Goal: Information Seeking & Learning: Check status

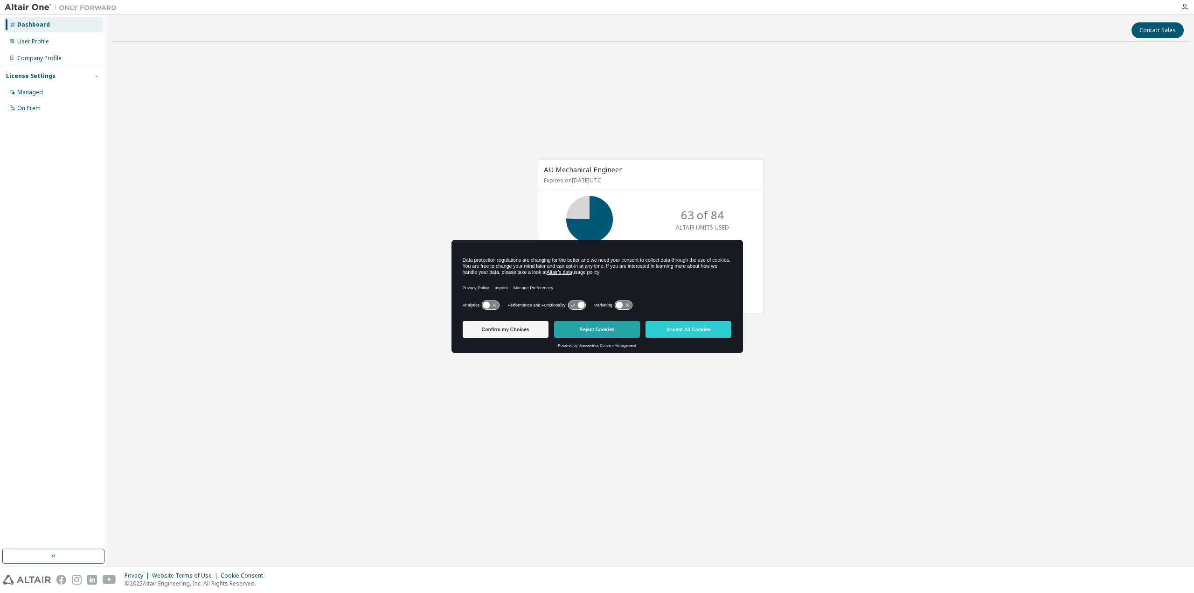
click at [583, 331] on button "Reject Cookies" at bounding box center [597, 329] width 86 height 17
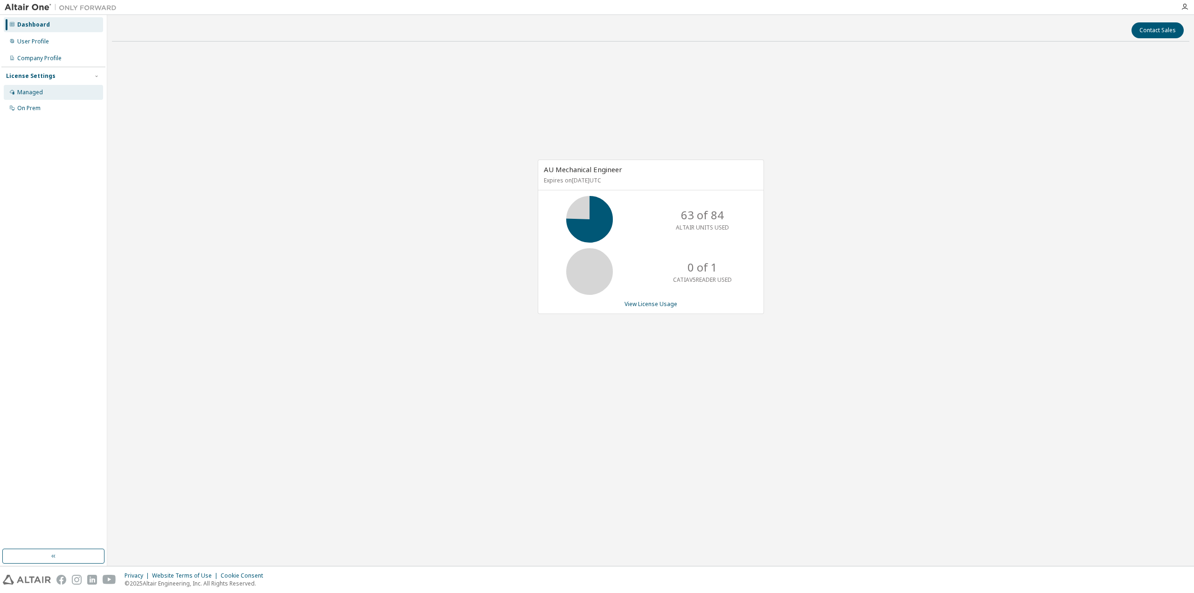
click at [49, 87] on div "Managed" at bounding box center [53, 92] width 99 height 15
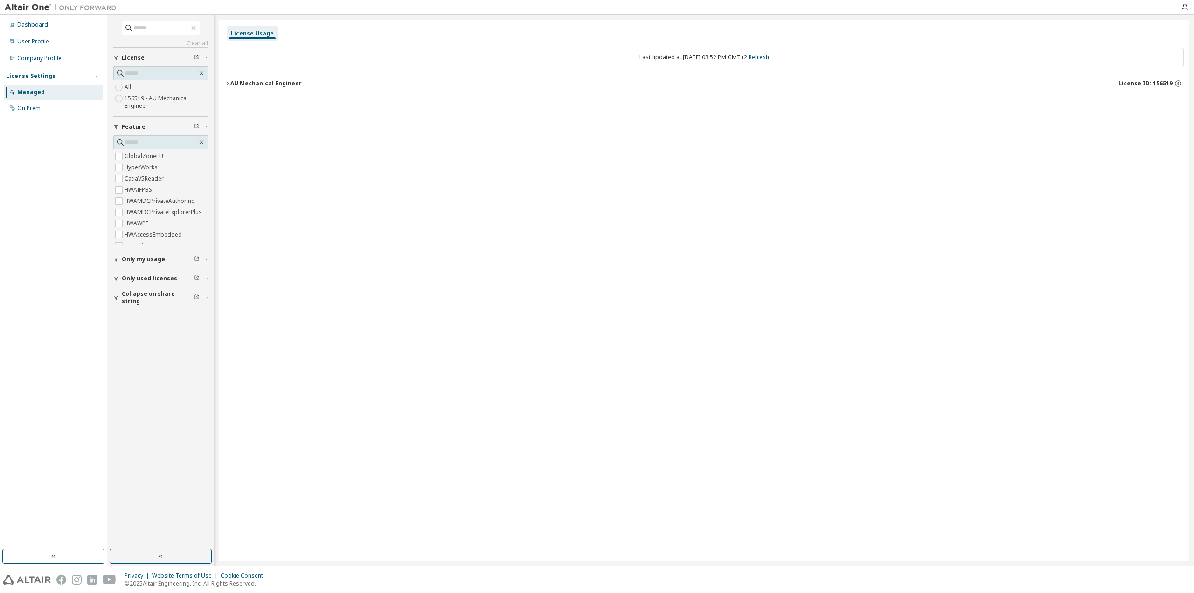
click at [228, 84] on icon "button" at bounding box center [228, 83] width 2 height 3
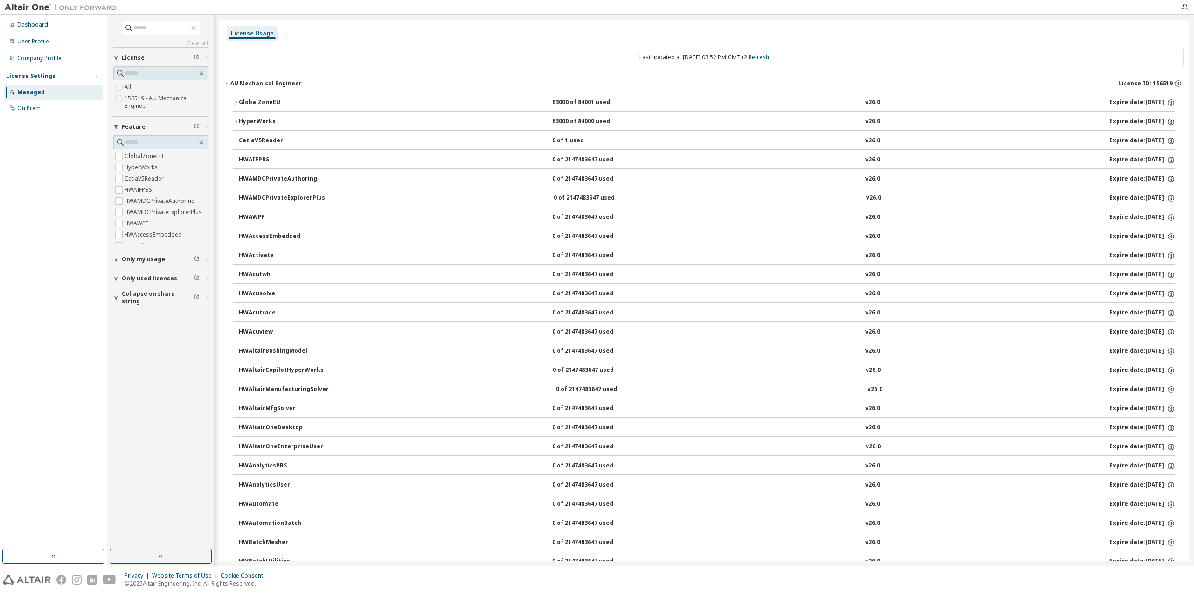
click at [235, 105] on button "GlobalZoneEU 63000 of 84001 used v26.0 Expire date: [DATE]" at bounding box center [704, 102] width 942 height 21
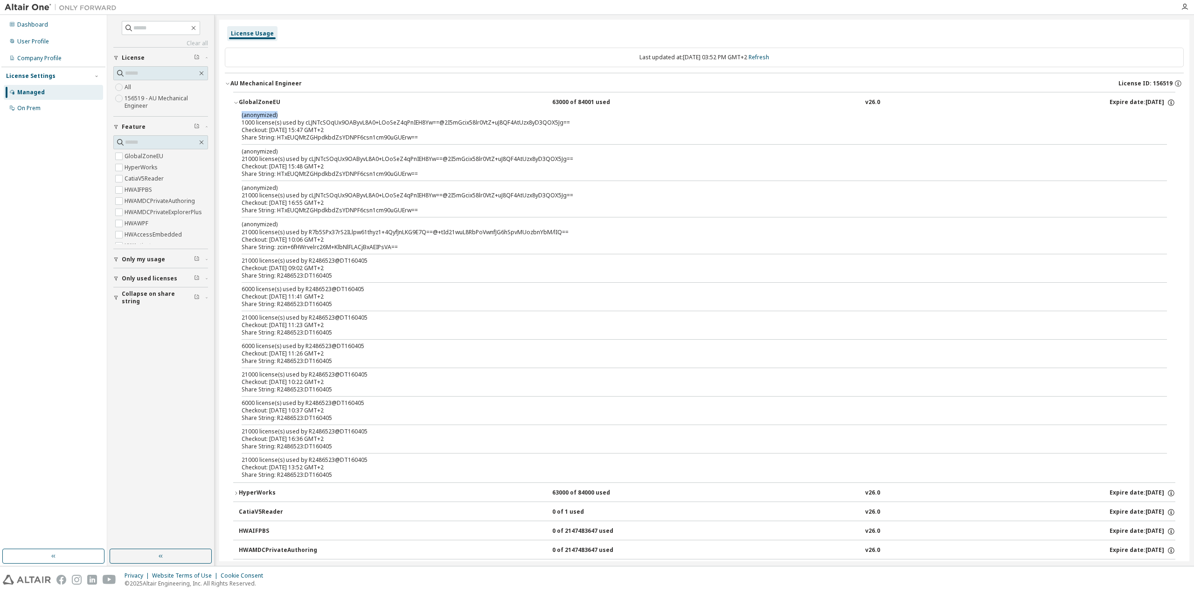
drag, startPoint x: 242, startPoint y: 114, endPoint x: 281, endPoint y: 113, distance: 39.6
click at [281, 113] on p "(anonymized)" at bounding box center [693, 115] width 903 height 8
click at [292, 112] on p "(anonymized)" at bounding box center [693, 115] width 903 height 8
click at [291, 119] on div "(anonymized) 1000 license(s) used by cLJNTcSOqUx9OAByvL8A0+LOoSeZ4qPnIEH8Yw==@2…" at bounding box center [693, 118] width 903 height 15
click at [239, 492] on div "HyperWorks" at bounding box center [281, 493] width 84 height 8
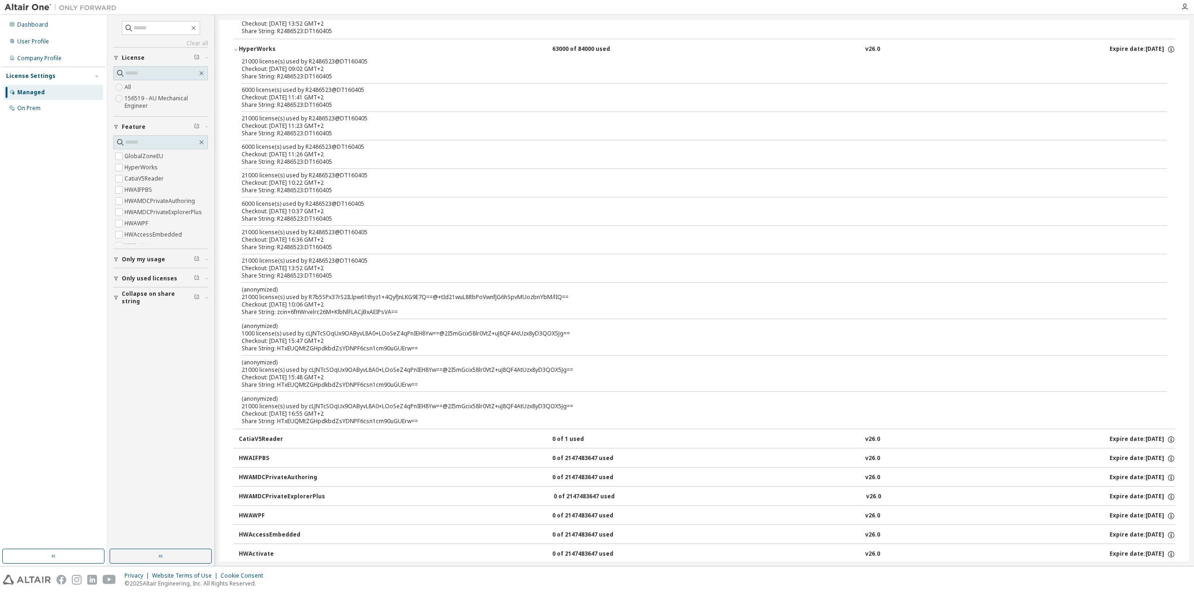
scroll to position [466, 0]
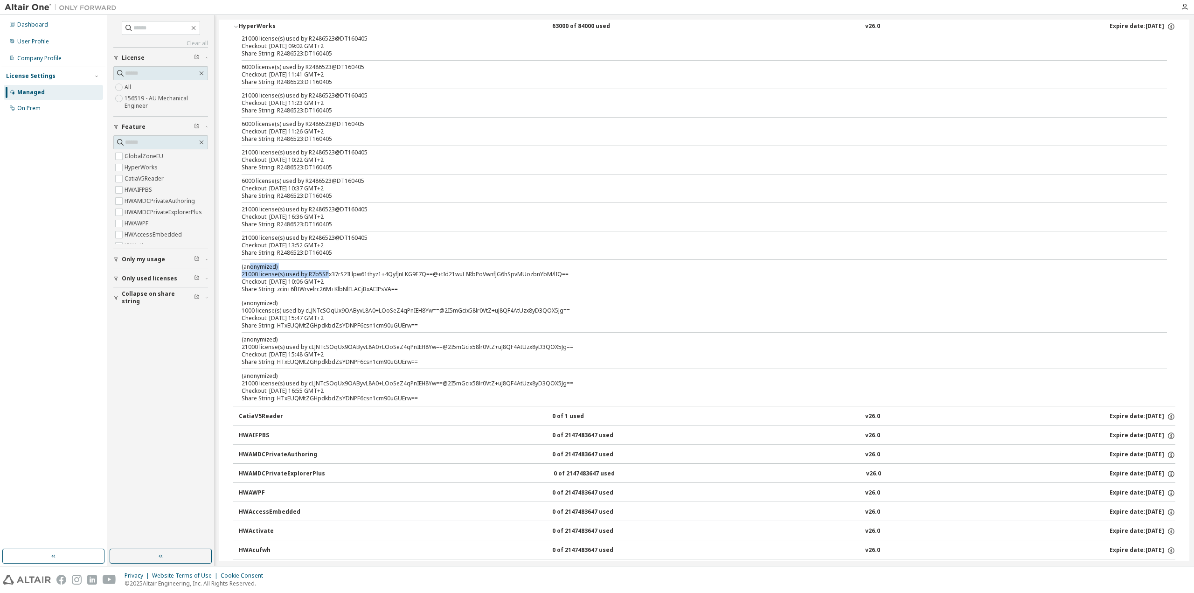
drag, startPoint x: 249, startPoint y: 269, endPoint x: 325, endPoint y: 273, distance: 76.6
click at [325, 273] on div "(anonymized) 21000 license(s) used by R7b5SPx37rS2ILlpw61thyz1+4QyfJnLKG9E7Q==@…" at bounding box center [693, 270] width 903 height 15
click at [374, 271] on div "(anonymized) 21000 license(s) used by R7b5SPx37rS2ILlpw61thyz1+4QyfJnLKG9E7Q==@…" at bounding box center [693, 270] width 903 height 15
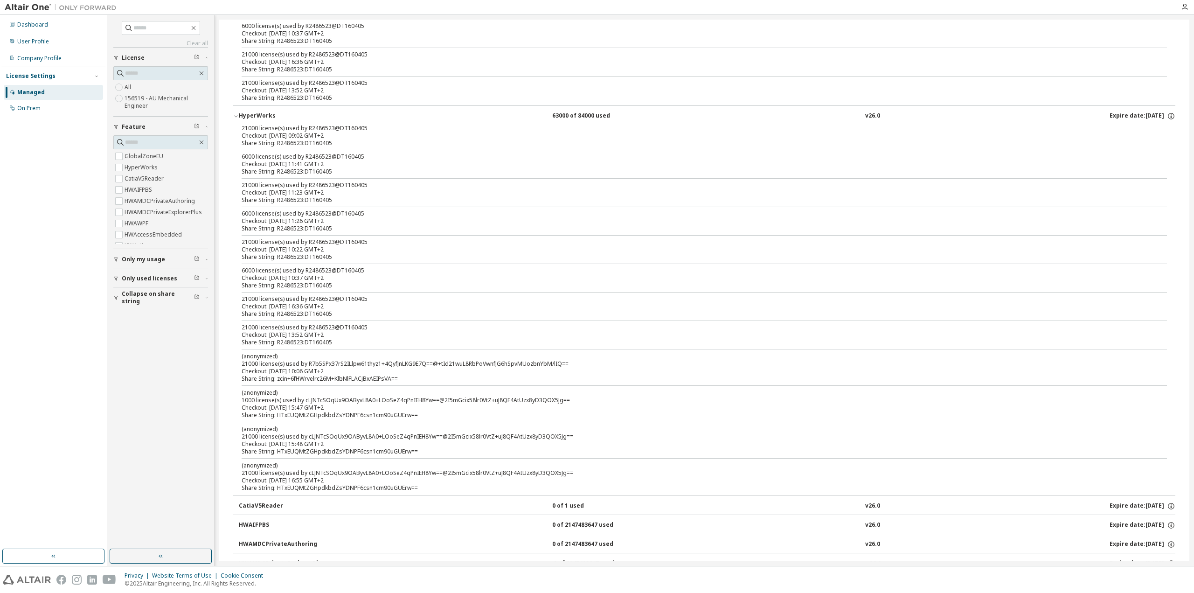
scroll to position [373, 0]
click at [28, 7] on img at bounding box center [63, 7] width 117 height 9
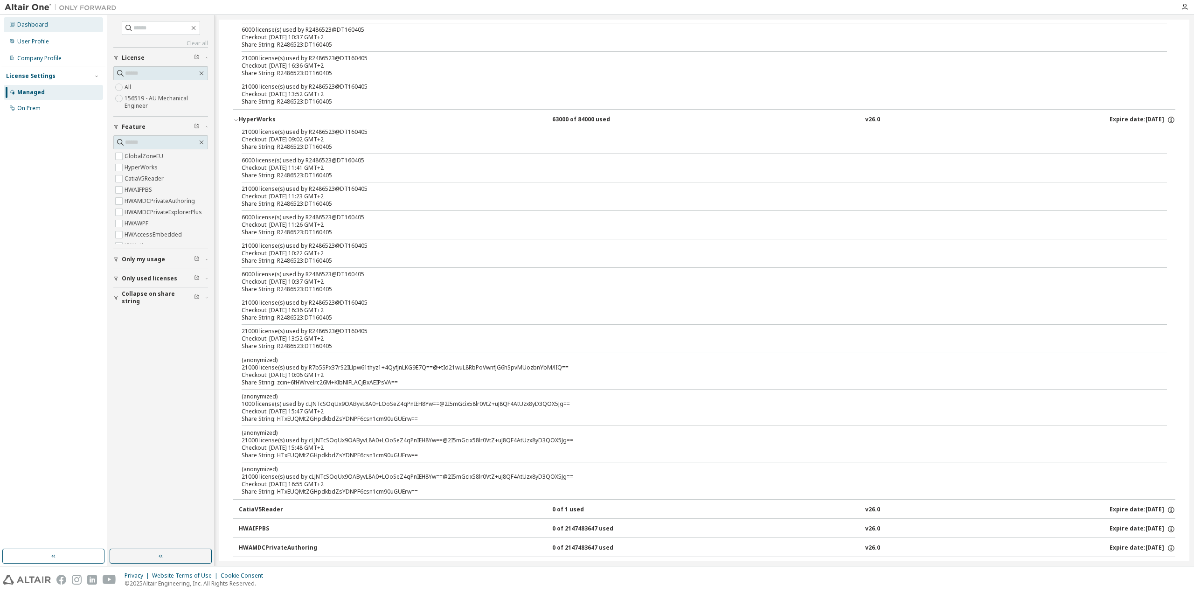
click at [24, 23] on div "Dashboard" at bounding box center [32, 24] width 31 height 7
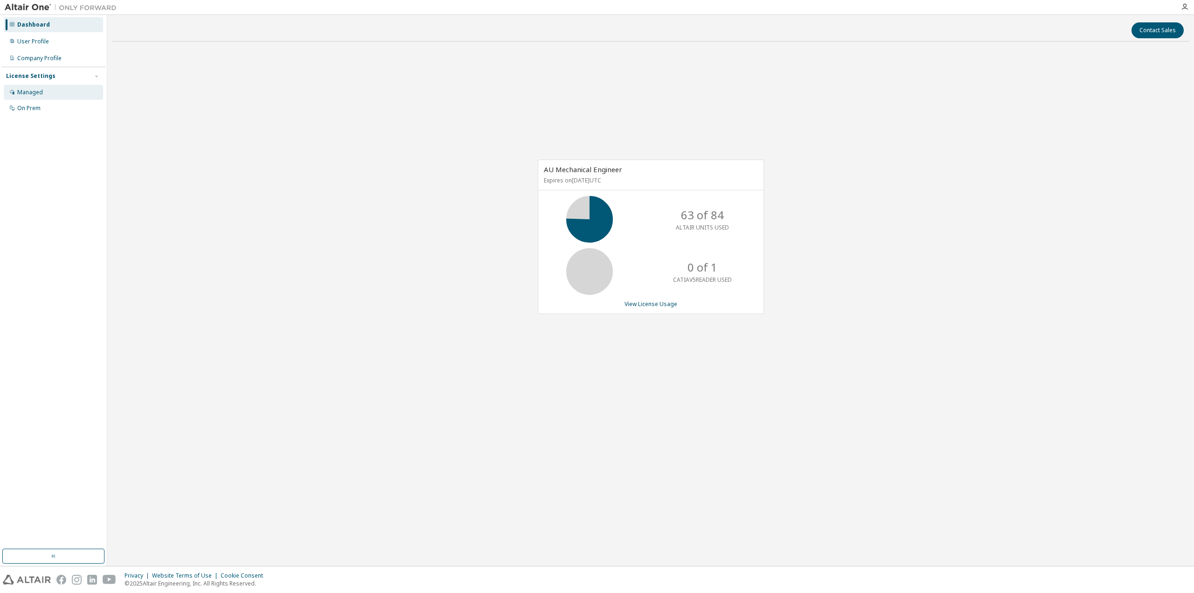
click at [32, 88] on div "Managed" at bounding box center [53, 92] width 99 height 15
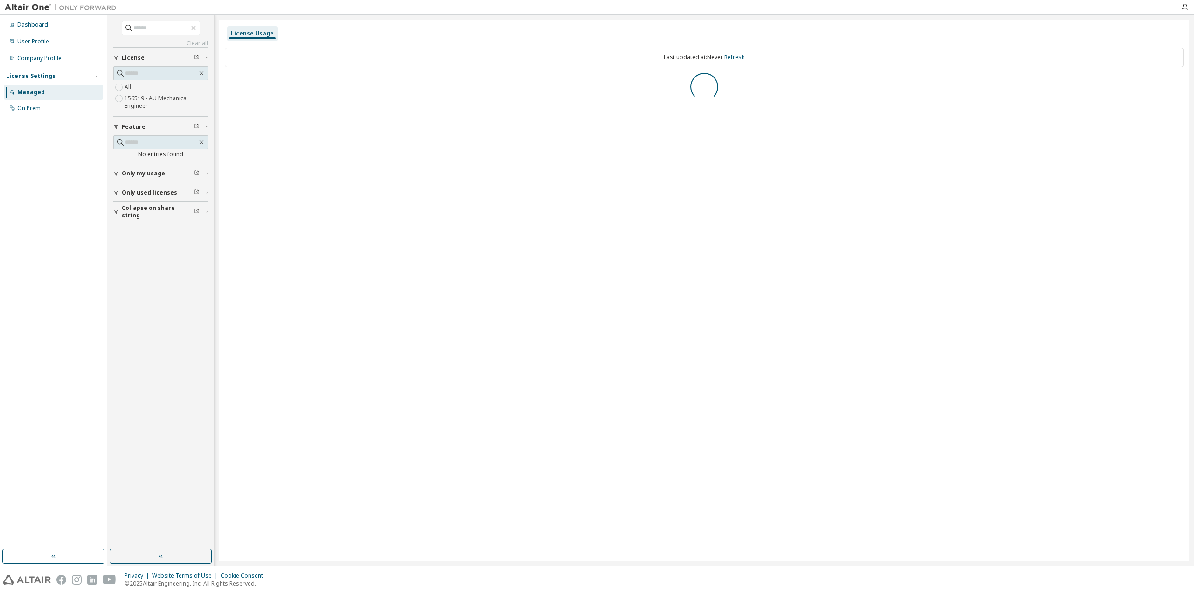
click at [118, 171] on div "Collapse on share string Only used licenses Only my usage Feature No entries fo…" at bounding box center [160, 133] width 95 height 173
click at [228, 84] on icon "button" at bounding box center [228, 84] width 6 height 6
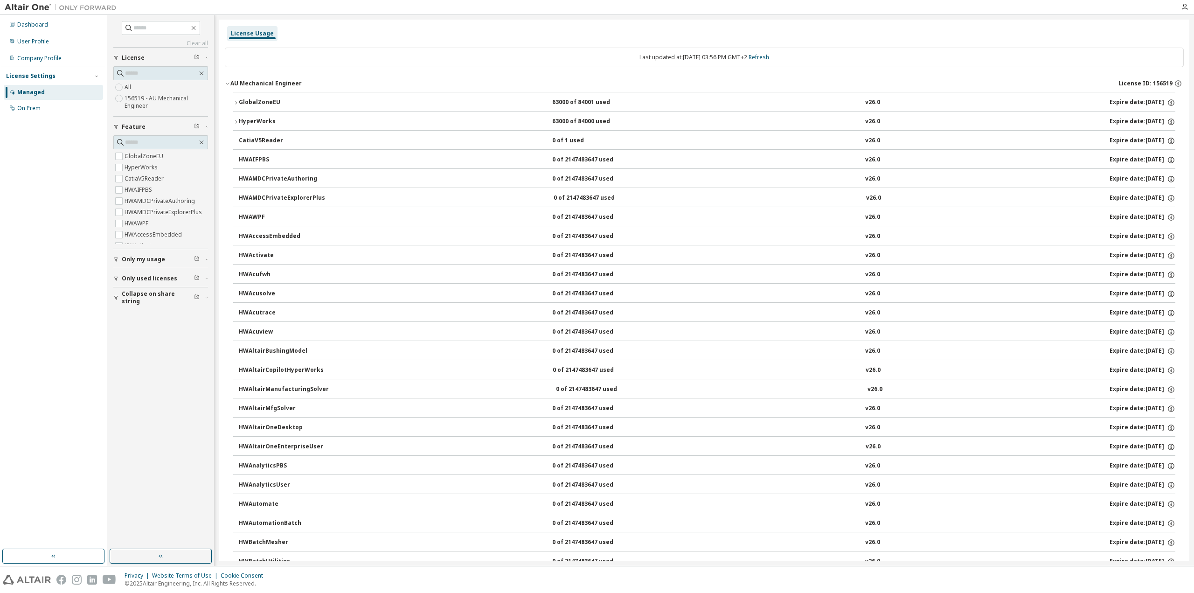
click at [237, 103] on icon "button" at bounding box center [236, 103] width 6 height 6
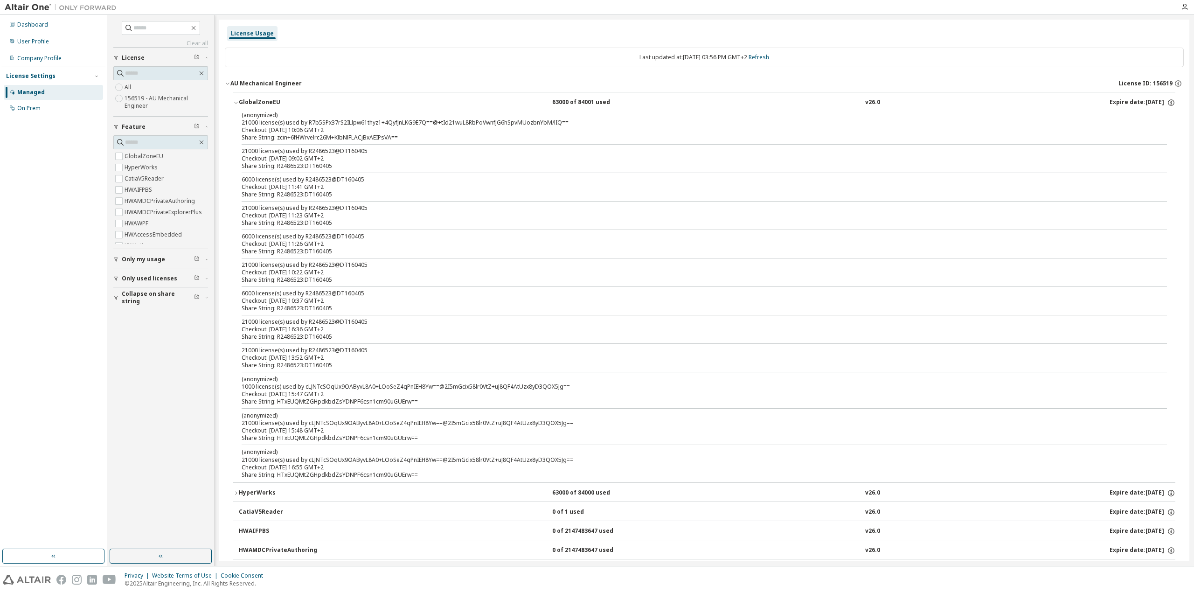
click at [417, 27] on div "License Usage" at bounding box center [704, 33] width 959 height 17
click at [55, 24] on div "Dashboard" at bounding box center [53, 24] width 99 height 15
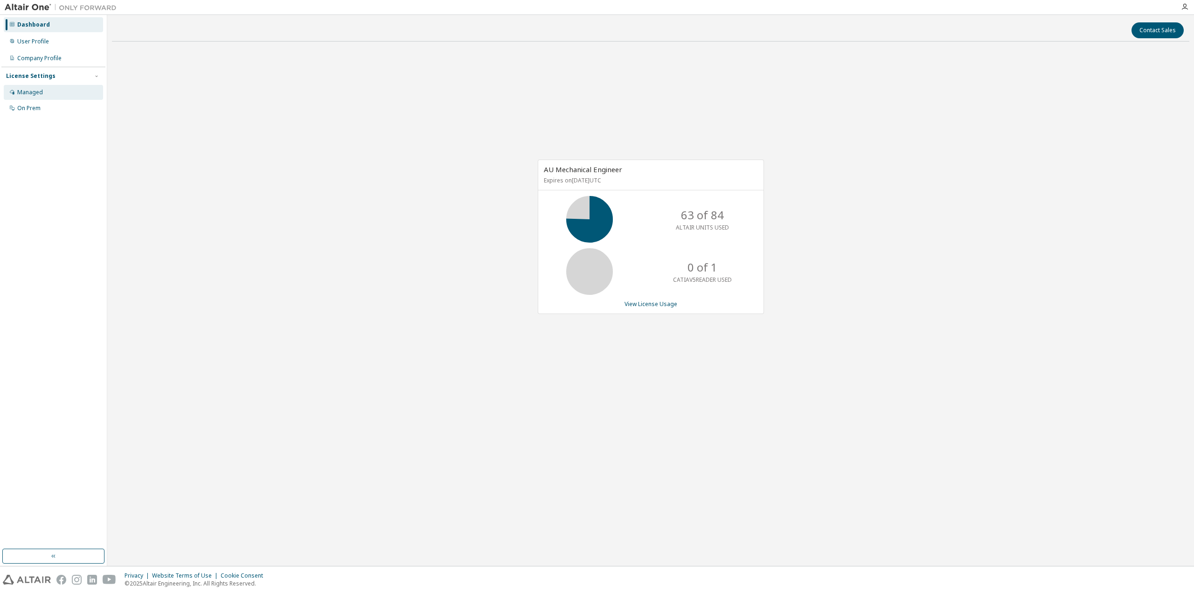
click at [36, 88] on div "Managed" at bounding box center [53, 92] width 99 height 15
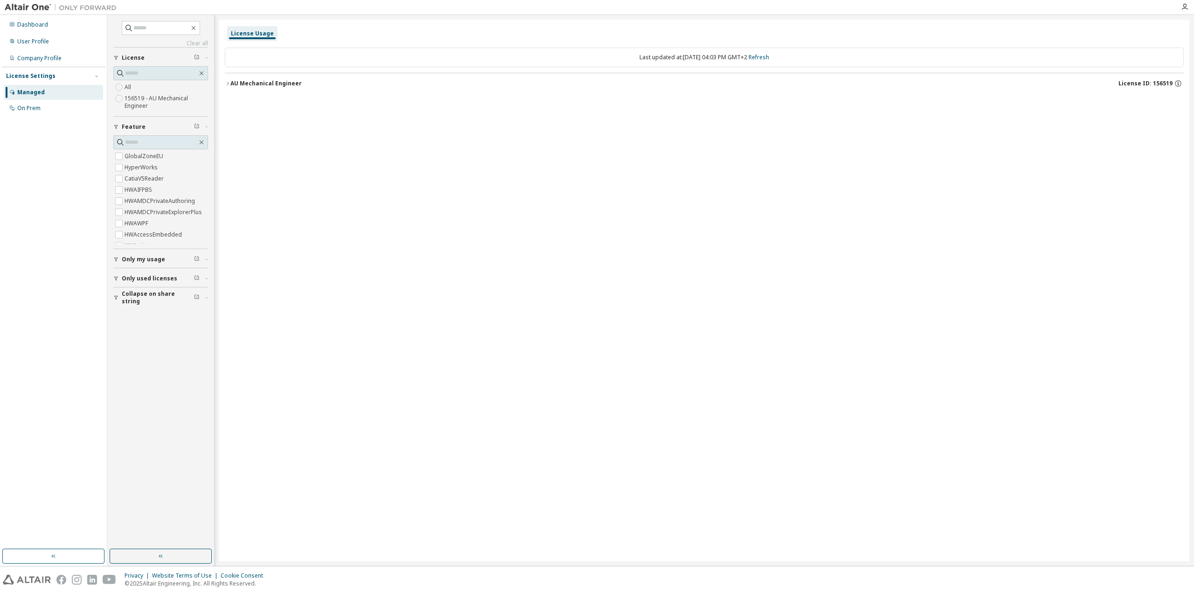
click at [227, 83] on icon "button" at bounding box center [228, 84] width 6 height 6
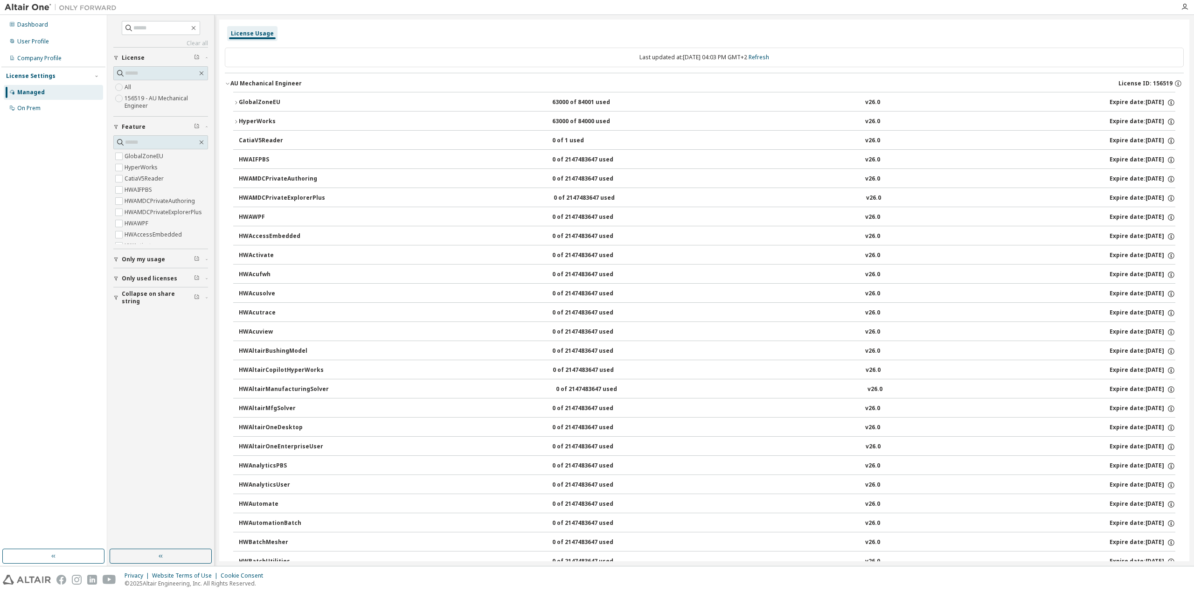
click at [238, 103] on icon "button" at bounding box center [236, 103] width 6 height 6
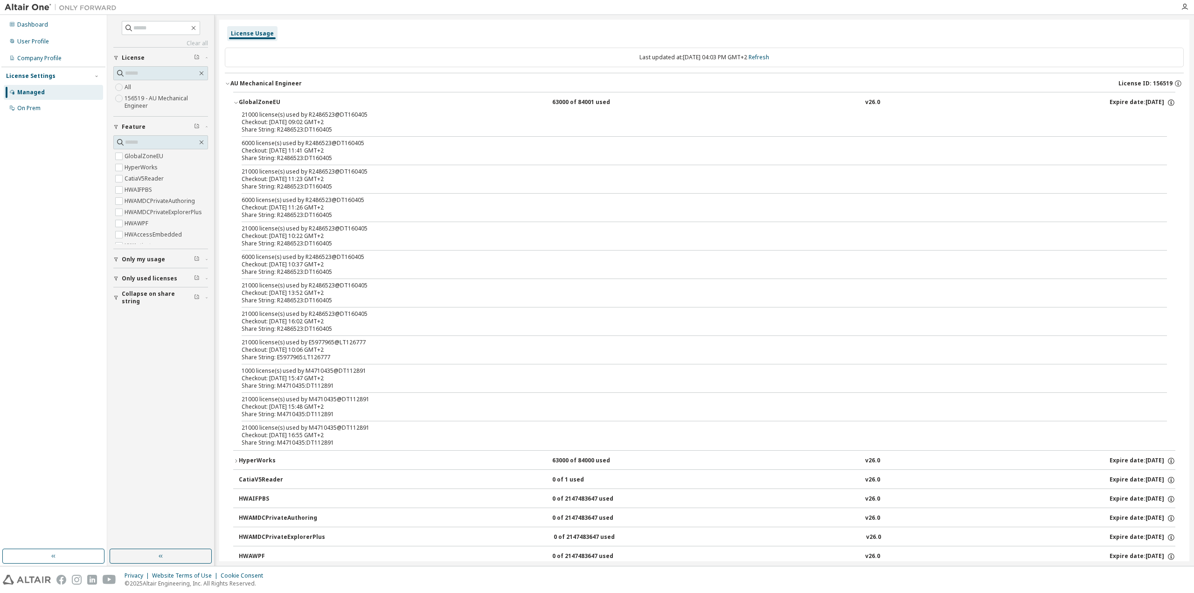
click at [304, 149] on div "Checkout: [DATE] 11:41 GMT+2" at bounding box center [693, 150] width 903 height 7
click at [33, 40] on div "User Profile" at bounding box center [33, 41] width 32 height 7
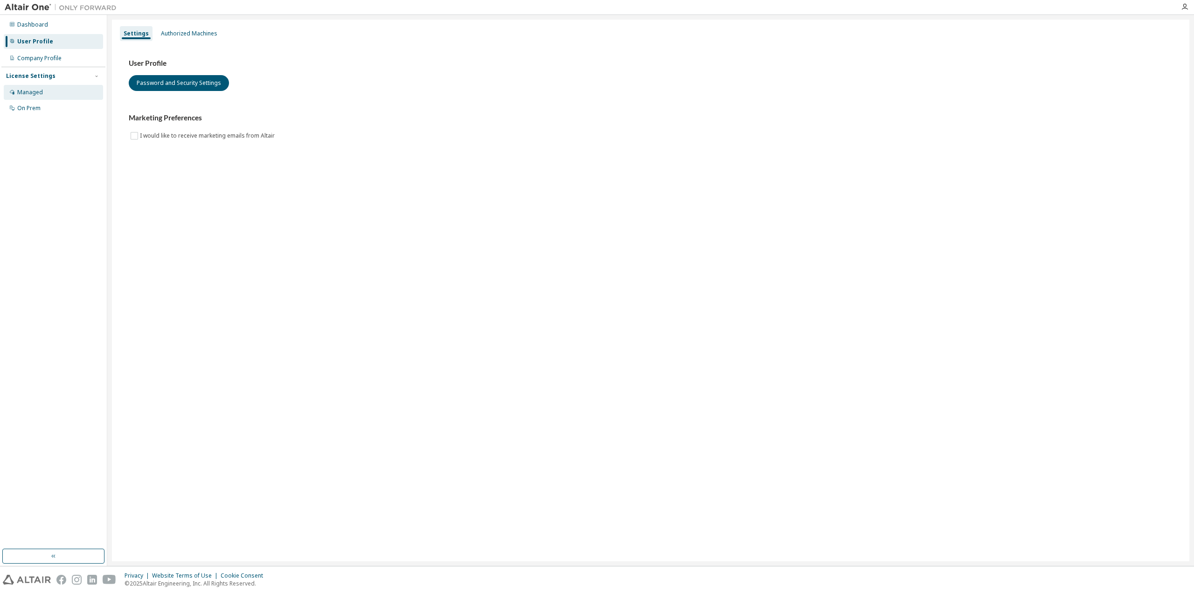
click at [49, 92] on div "Managed" at bounding box center [53, 92] width 99 height 15
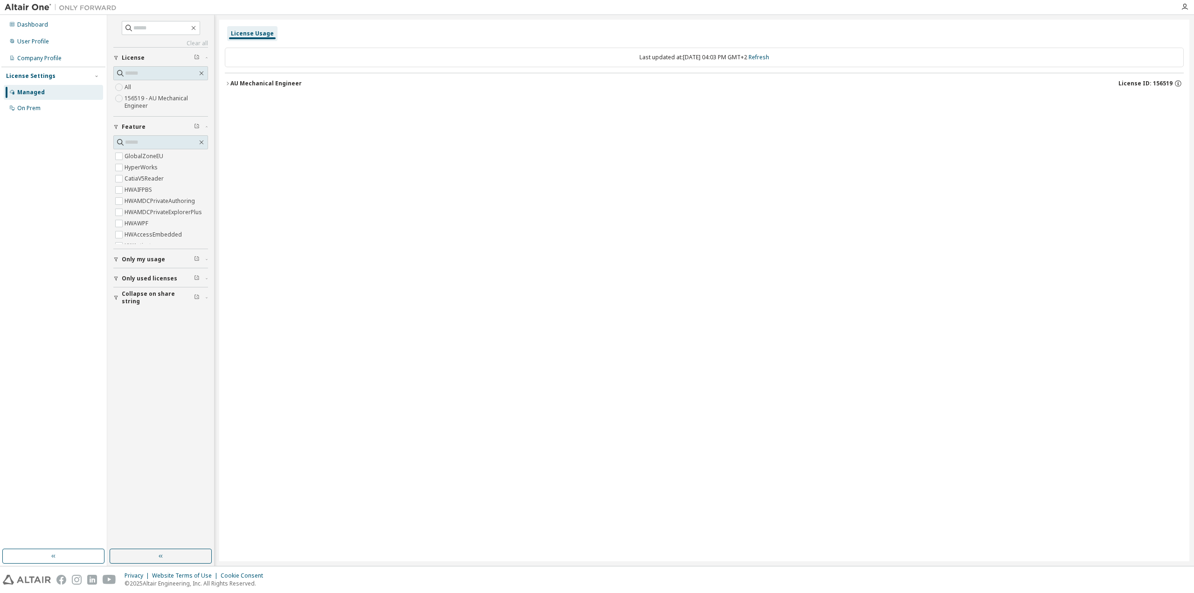
click at [228, 81] on icon "button" at bounding box center [228, 84] width 6 height 6
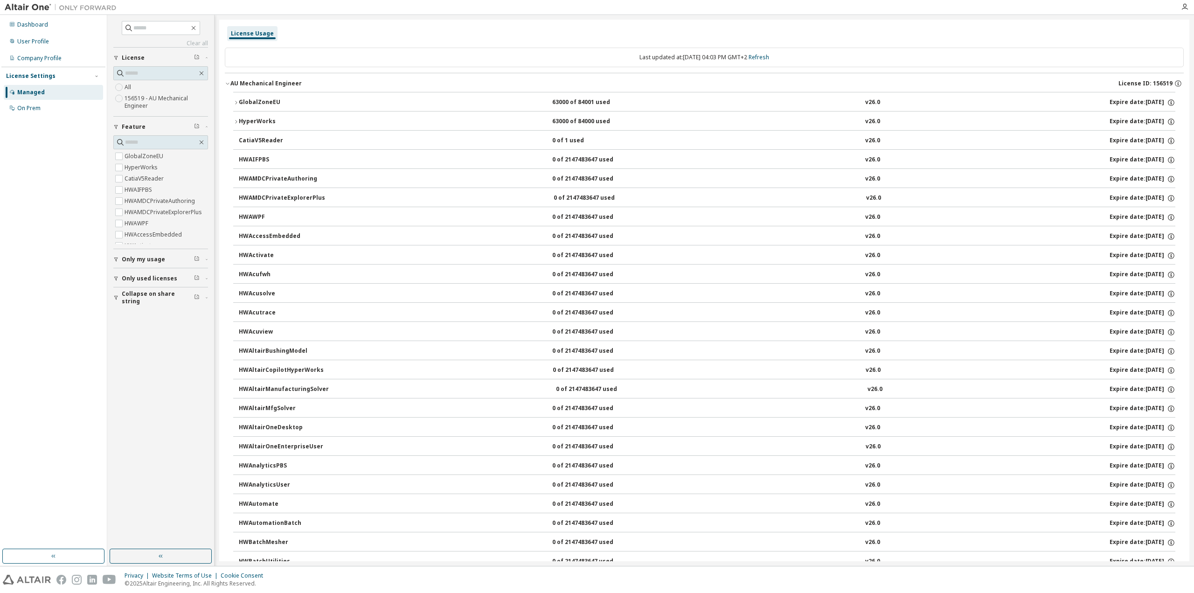
click at [235, 102] on icon "button" at bounding box center [236, 103] width 6 height 6
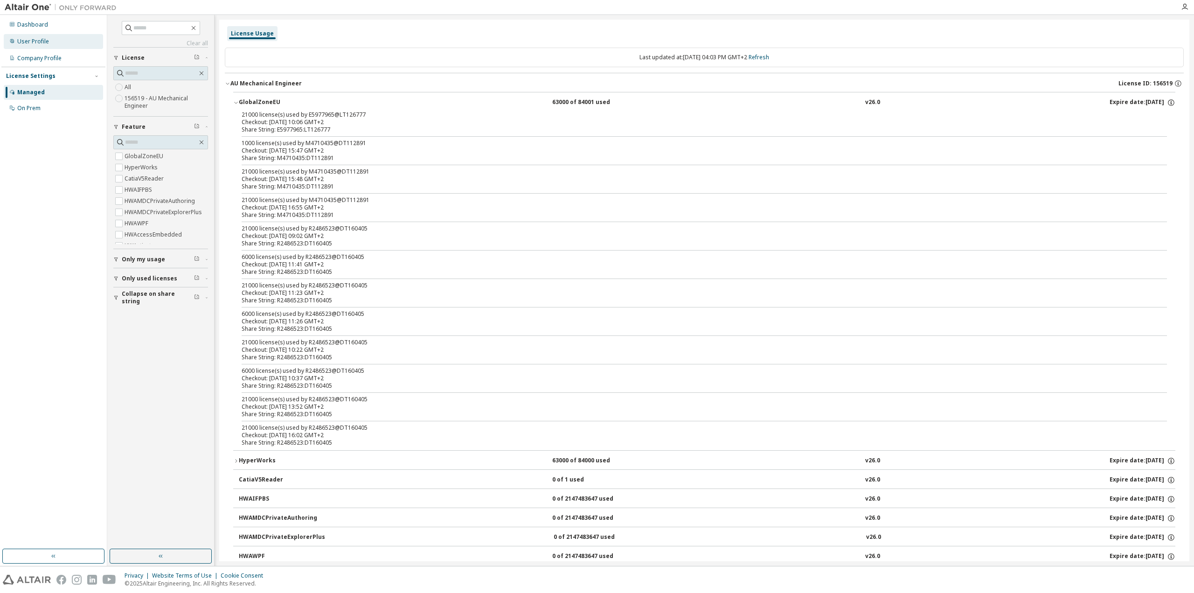
click at [40, 41] on div "User Profile" at bounding box center [33, 41] width 32 height 7
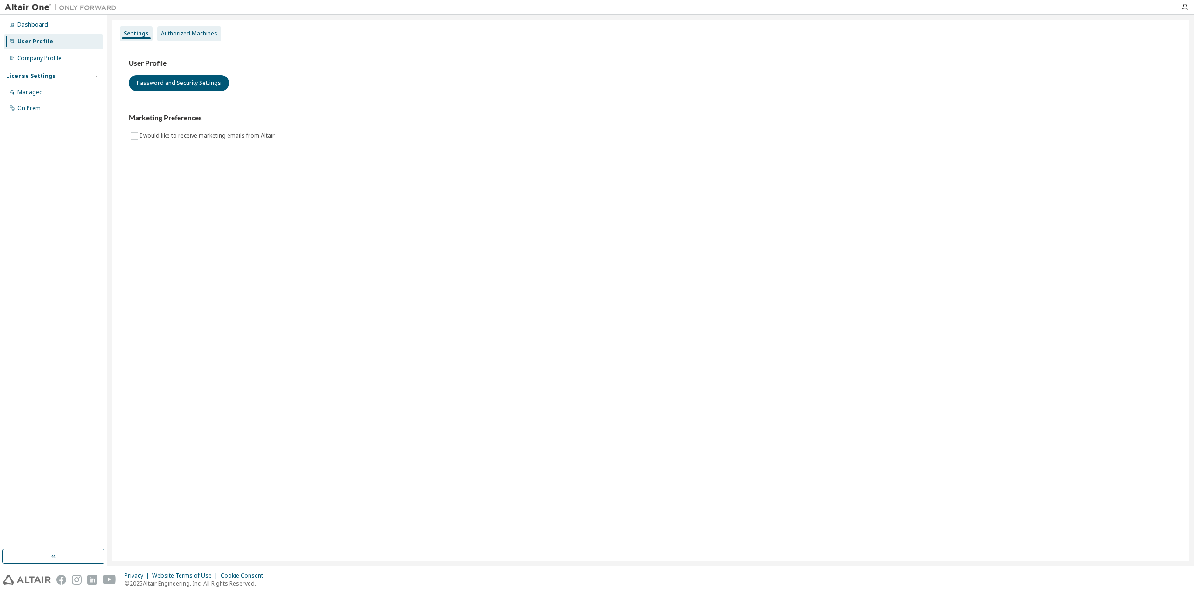
click at [199, 26] on div "Authorized Machines" at bounding box center [189, 33] width 64 height 15
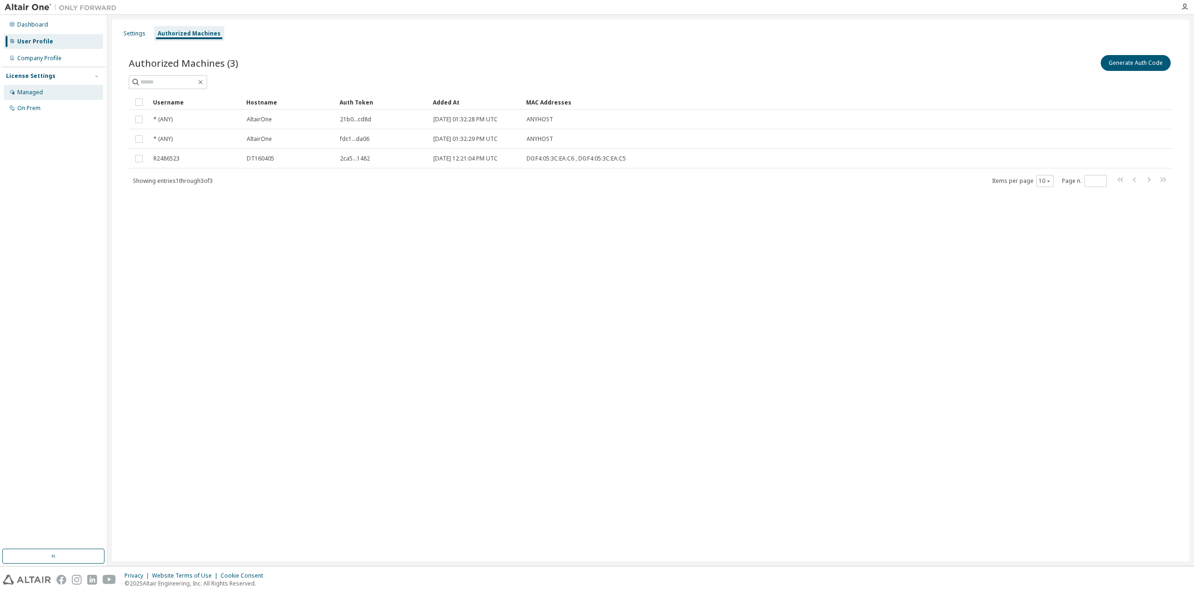
click at [48, 95] on div "Managed" at bounding box center [53, 92] width 99 height 15
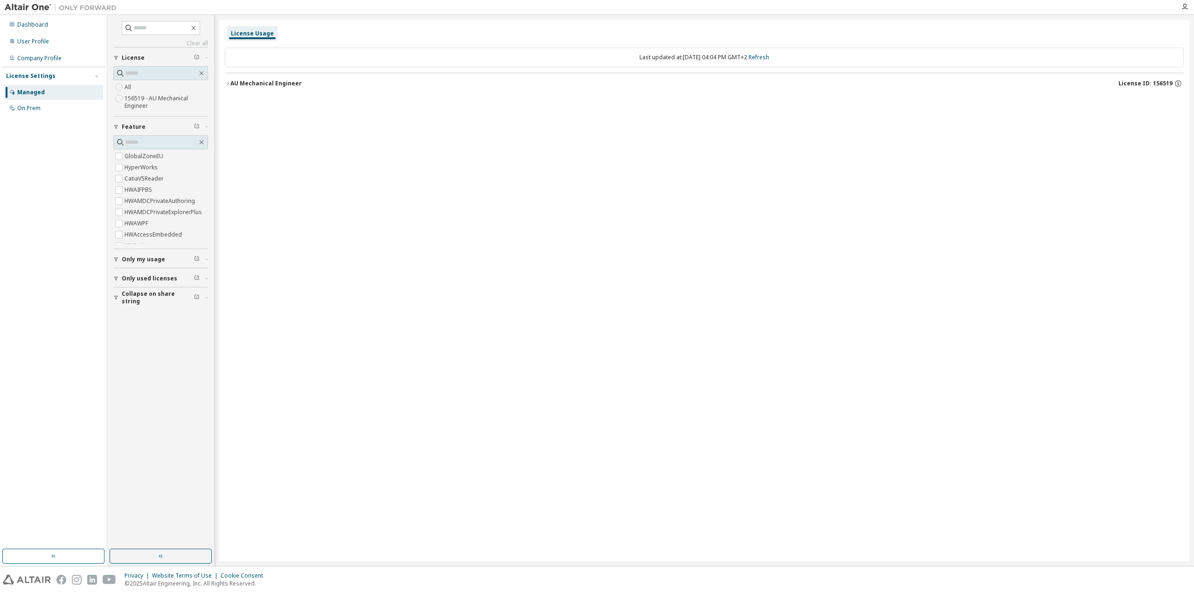
click at [228, 82] on icon "button" at bounding box center [228, 84] width 6 height 6
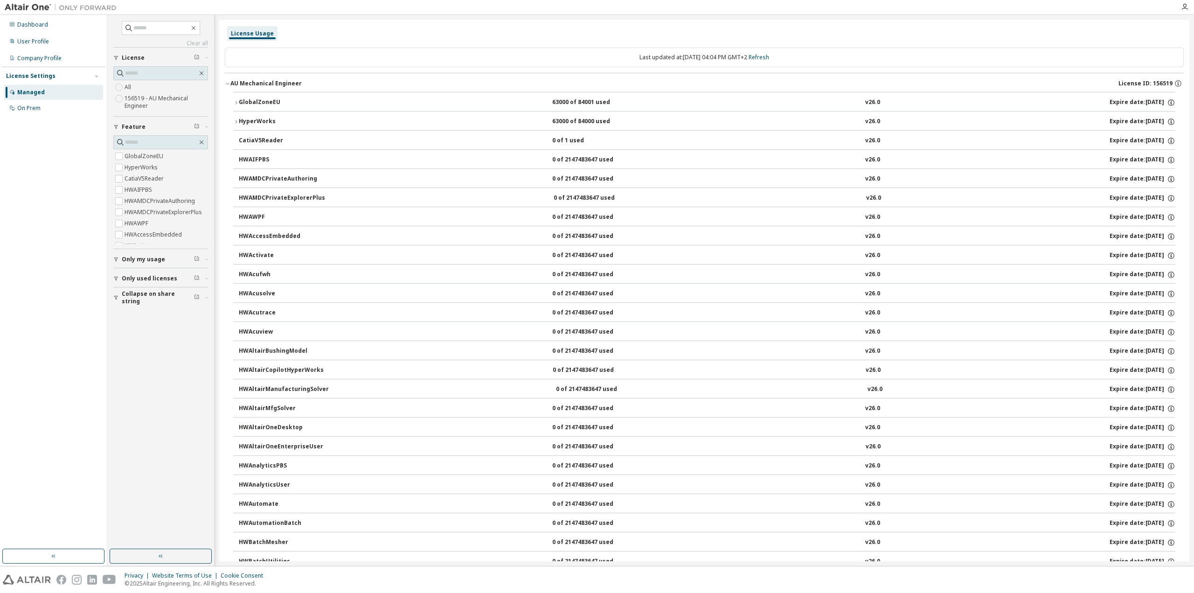
click at [238, 99] on button "GlobalZoneEU 63000 of 84001 used v26.0 Expire date: [DATE]" at bounding box center [704, 102] width 942 height 21
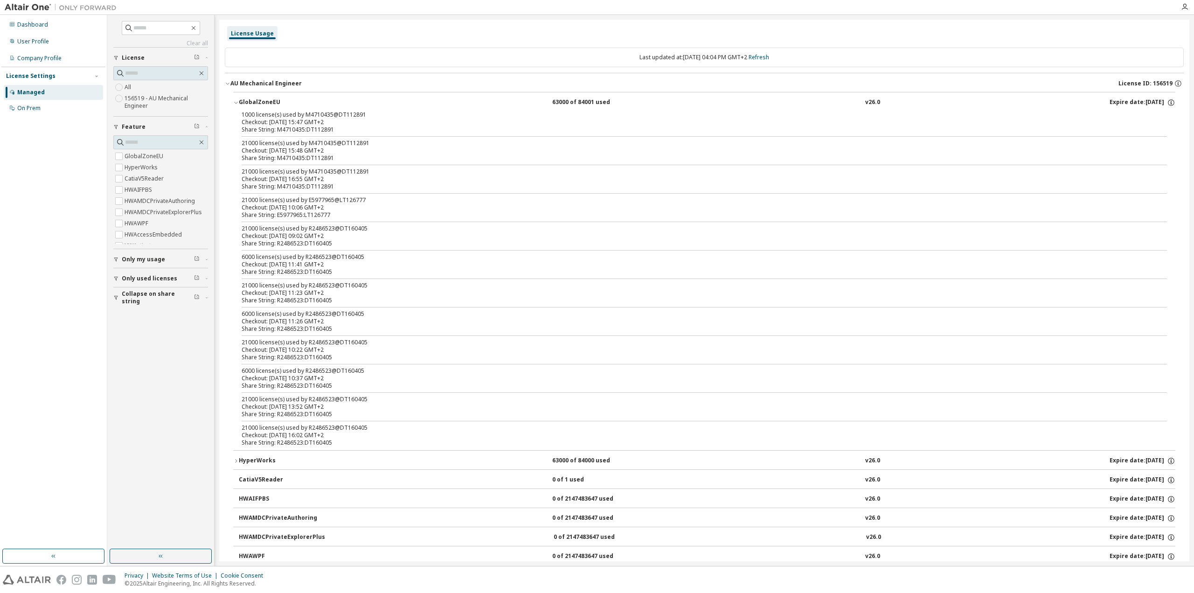
click at [279, 119] on div "Checkout: [DATE] 15:47 GMT+2" at bounding box center [693, 121] width 903 height 7
click at [372, 119] on div "Checkout: [DATE] 15:47 GMT+2" at bounding box center [693, 121] width 903 height 7
click at [389, 111] on div "1000 license(s) used by M4710435@DT112891" at bounding box center [693, 114] width 903 height 7
click at [346, 117] on div "1000 license(s) used by M4710435@DT112891" at bounding box center [693, 114] width 903 height 7
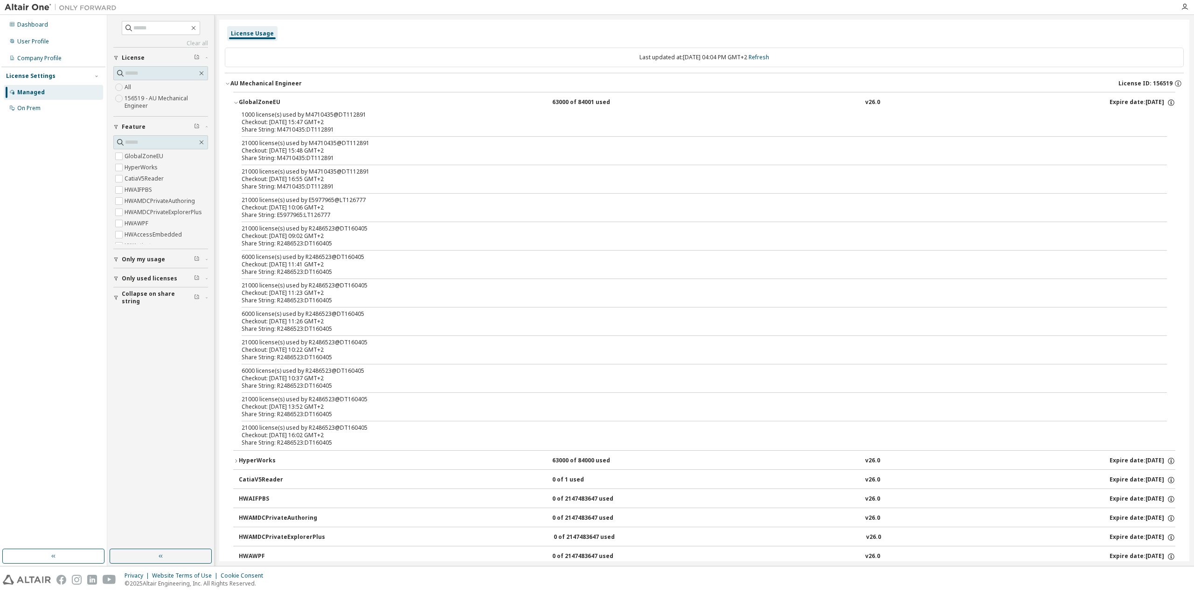
click at [314, 122] on div "Checkout: [DATE] 15:47 GMT+2" at bounding box center [693, 121] width 903 height 7
click at [287, 120] on div "Checkout: [DATE] 15:47 GMT+2" at bounding box center [693, 121] width 903 height 7
